Goal: Task Accomplishment & Management: Manage account settings

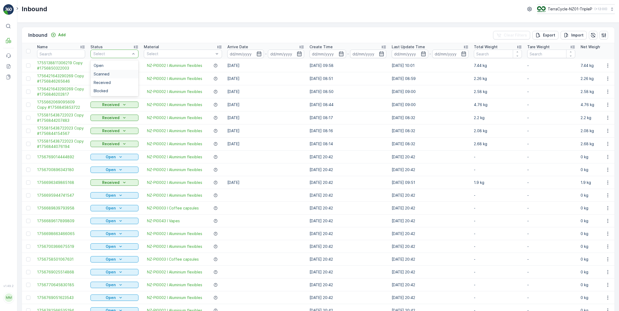
click at [106, 74] on span "Scanned" at bounding box center [102, 74] width 16 height 4
click at [127, 51] on div "Select" at bounding box center [114, 54] width 48 height 9
click at [102, 72] on span "Scanned" at bounding box center [102, 74] width 16 height 4
click at [106, 90] on span "Blocked" at bounding box center [101, 91] width 14 height 4
click at [114, 83] on div "Received" at bounding box center [115, 83] width 42 height 4
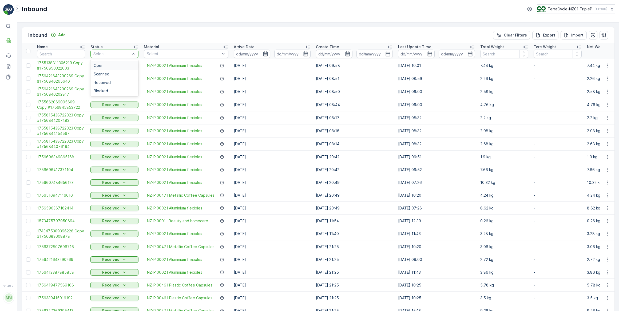
click at [129, 54] on div at bounding box center [112, 54] width 38 height 4
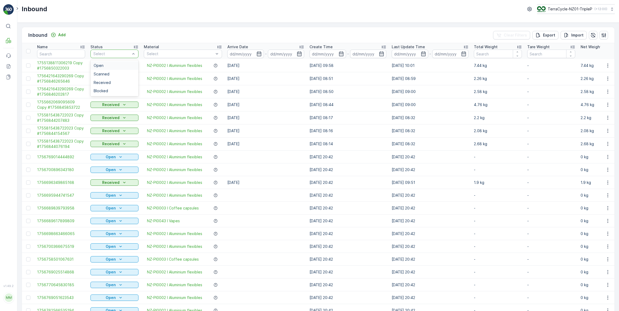
click at [104, 65] on div "Open" at bounding box center [115, 65] width 42 height 4
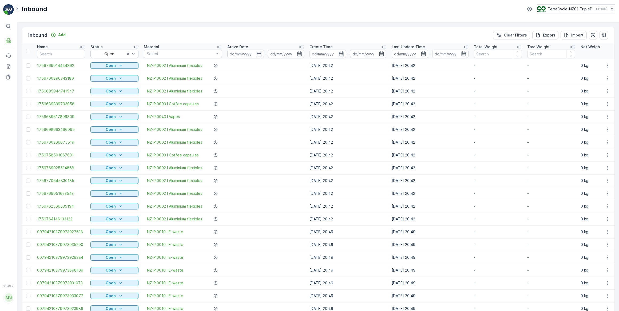
click at [7, 8] on img at bounding box center [8, 9] width 11 height 11
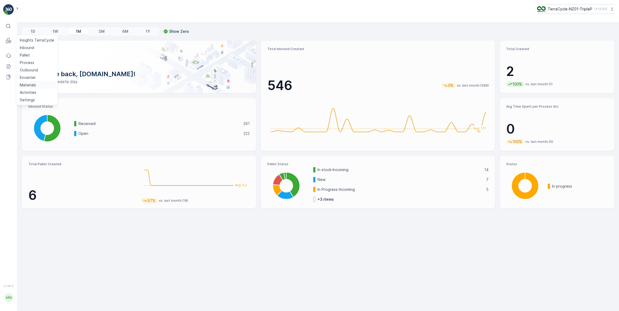
click at [29, 83] on p "Materials" at bounding box center [28, 84] width 16 height 5
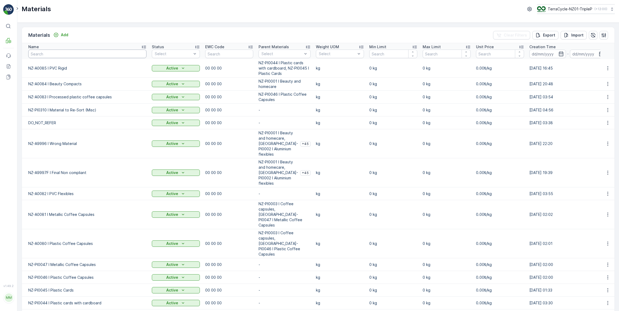
click at [64, 55] on input "text" at bounding box center [87, 54] width 118 height 9
type input "10"
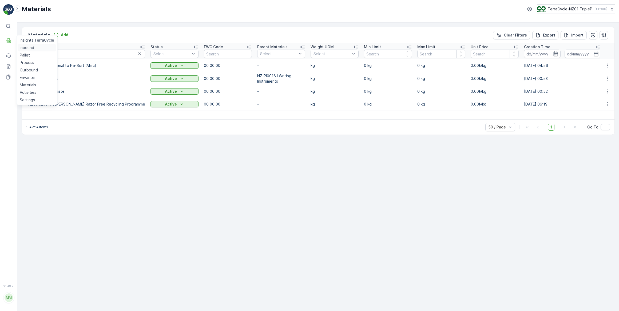
click at [23, 46] on p "Inbound" at bounding box center [27, 47] width 14 height 5
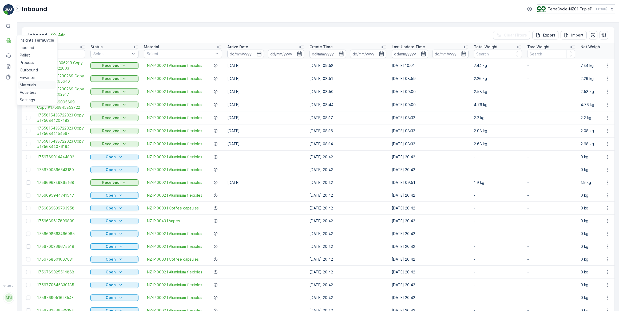
click at [31, 86] on p "Materials" at bounding box center [28, 84] width 16 height 5
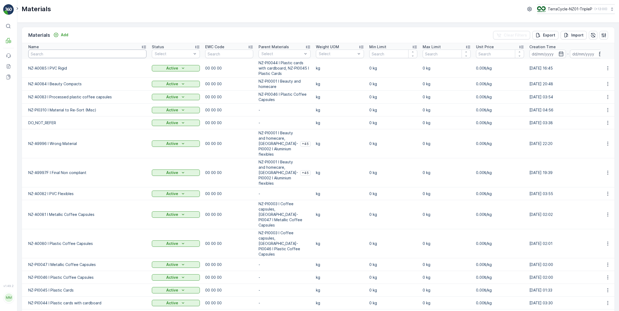
click at [58, 56] on input "text" at bounding box center [87, 54] width 118 height 9
type input "para"
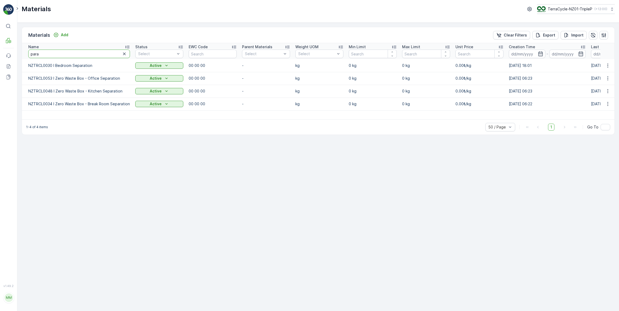
drag, startPoint x: 60, startPoint y: 56, endPoint x: 25, endPoint y: 58, distance: 34.7
click at [25, 58] on th "Name para" at bounding box center [77, 51] width 111 height 16
type input "nylon"
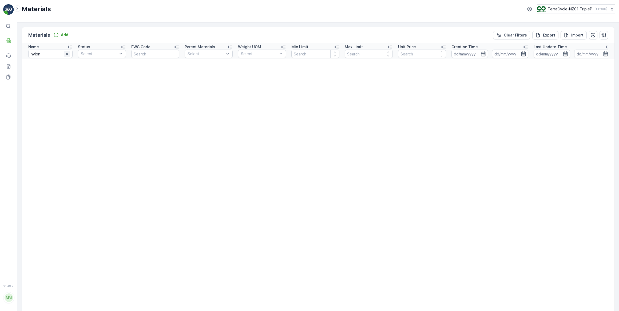
click at [67, 56] on icon "button" at bounding box center [66, 53] width 5 height 5
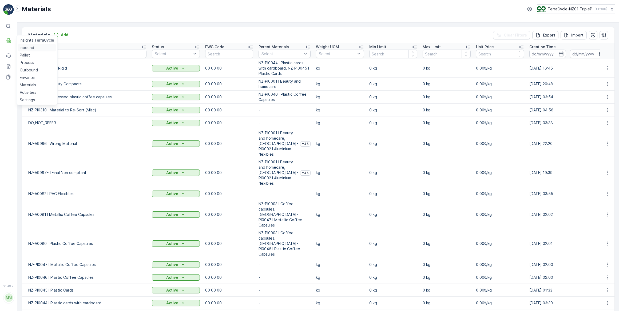
click at [24, 48] on p "Inbound" at bounding box center [27, 47] width 14 height 5
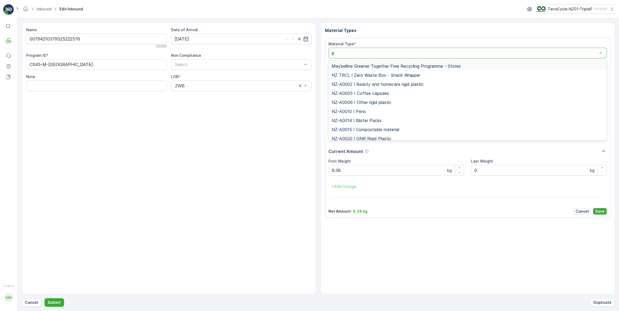
type input "pp"
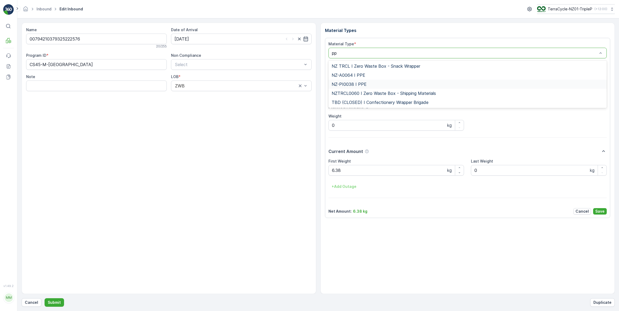
click at [365, 83] on div "NZ-PI0038 I PPE" at bounding box center [467, 84] width 272 height 5
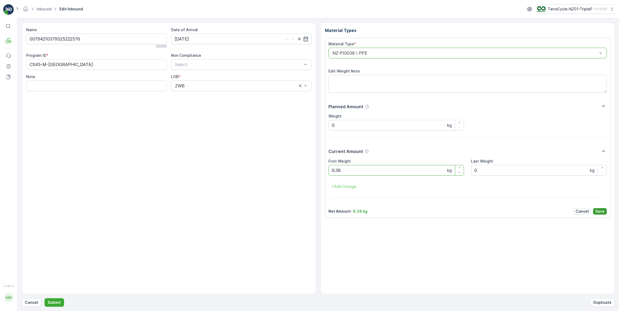
click at [597, 212] on p "Save" at bounding box center [599, 211] width 9 height 5
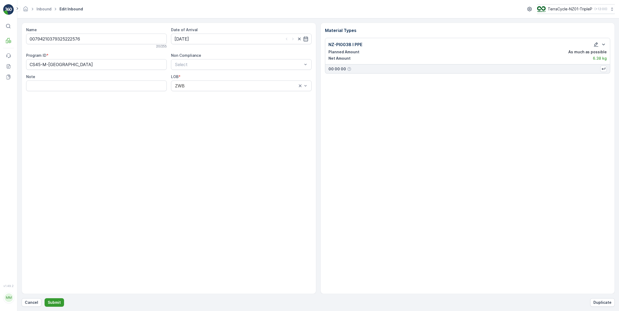
click at [57, 303] on p "Submit" at bounding box center [54, 302] width 13 height 5
click at [31, 301] on p "Cancel" at bounding box center [31, 302] width 13 height 5
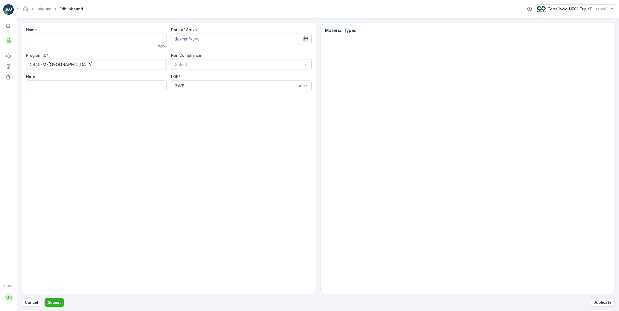
type input "00794210379325222576"
type input "[DATE]"
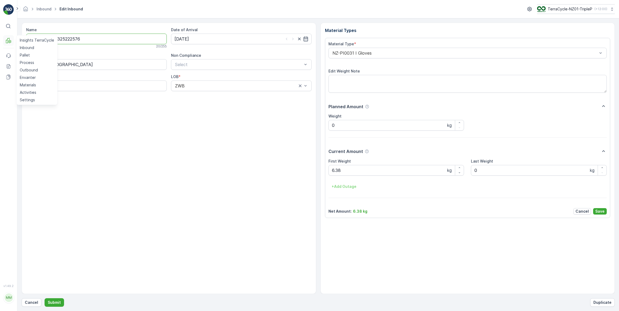
drag, startPoint x: 48, startPoint y: 41, endPoint x: 13, endPoint y: 35, distance: 35.3
click at [13, 35] on div "⌘B MRF Insights TerraCycle Inbound Pallet Process Outbound Envanter Materials A…" at bounding box center [309, 155] width 619 height 311
click at [32, 301] on p "Cancel" at bounding box center [31, 302] width 13 height 5
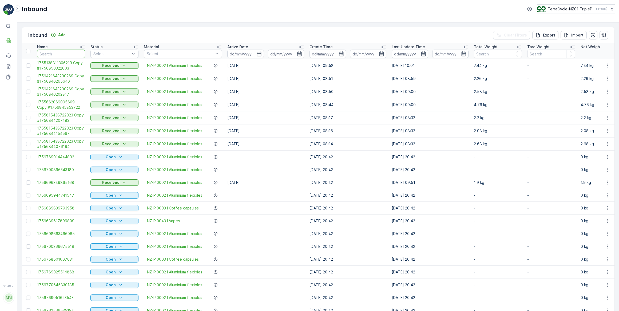
click at [60, 53] on input "text" at bounding box center [61, 54] width 48 height 9
paste input "00794210379325222576"
type input "00794210379325222576"
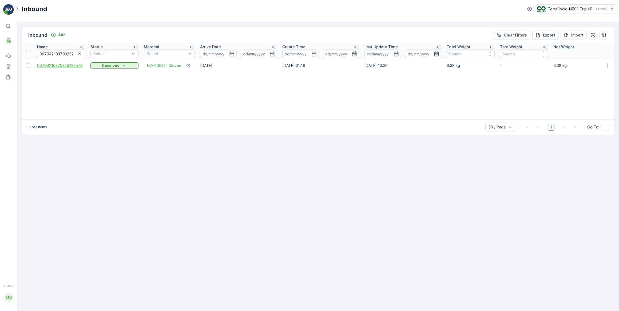
click at [69, 65] on span "00794210379325222576" at bounding box center [61, 65] width 48 height 5
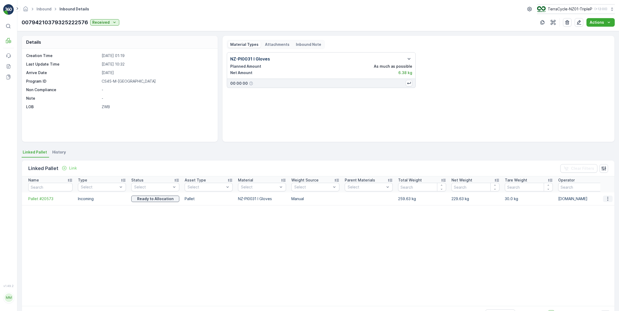
click at [607, 198] on icon "button" at bounding box center [607, 199] width 1 height 4
click at [596, 216] on span "Unlink Pallet" at bounding box center [597, 216] width 22 height 5
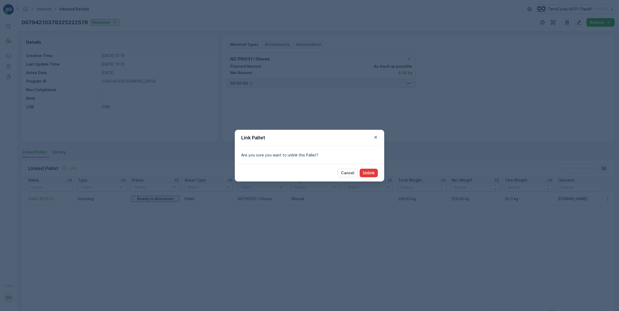
click at [370, 174] on p "Unlink" at bounding box center [369, 172] width 12 height 5
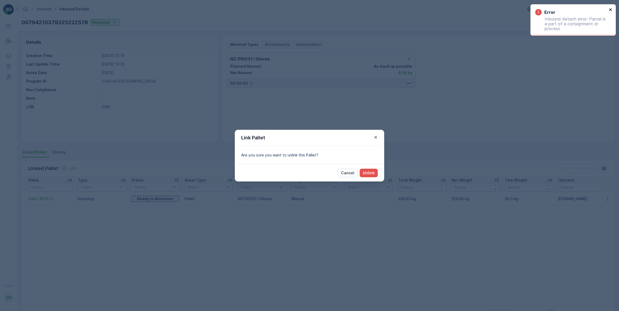
click at [610, 10] on icon "close" at bounding box center [611, 9] width 4 height 4
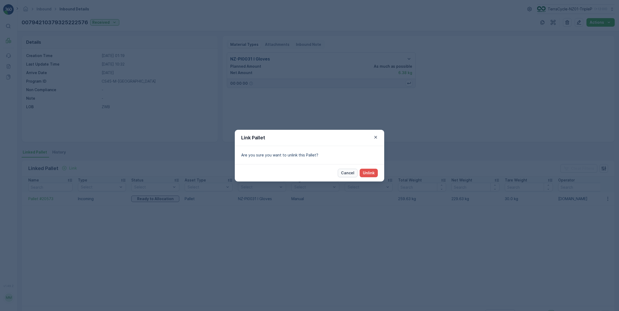
click at [352, 173] on p "Cancel" at bounding box center [347, 172] width 13 height 5
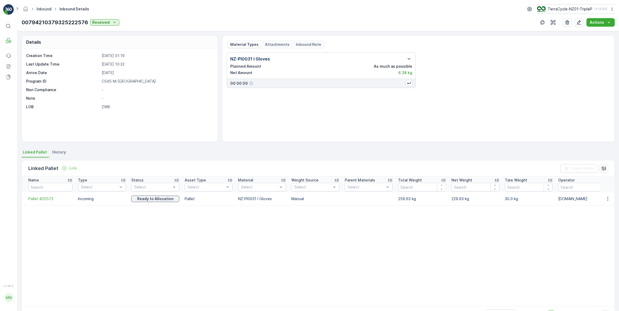
click at [40, 10] on link "Inbound" at bounding box center [44, 9] width 15 height 5
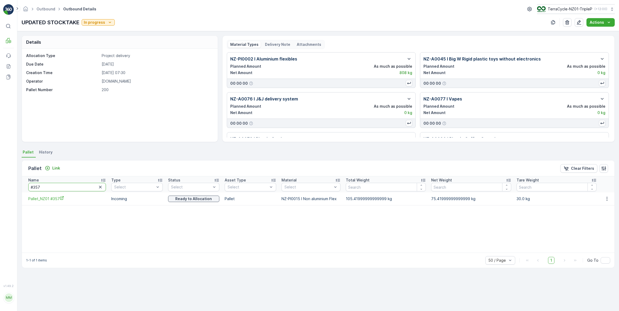
drag, startPoint x: 53, startPoint y: 189, endPoint x: 27, endPoint y: 188, distance: 26.2
click at [27, 188] on th "Name #357" at bounding box center [65, 185] width 87 height 16
type input "20573"
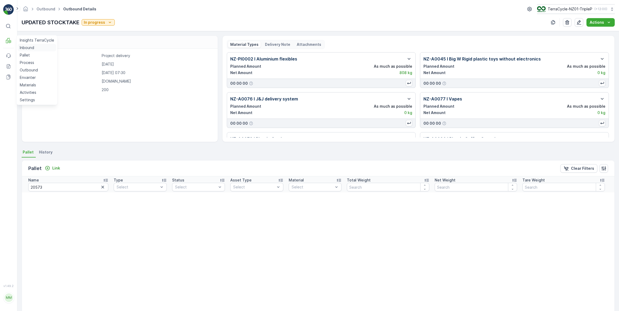
click at [27, 49] on p "Inbound" at bounding box center [27, 47] width 14 height 5
